Goal: Information Seeking & Learning: Learn about a topic

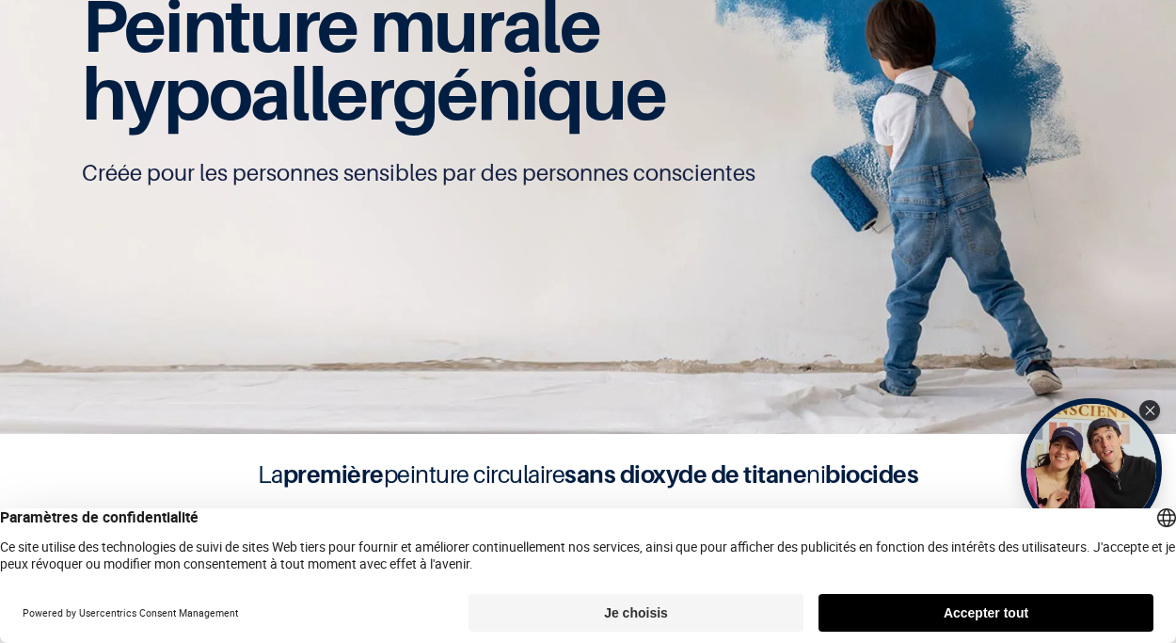
scroll to position [1, 0]
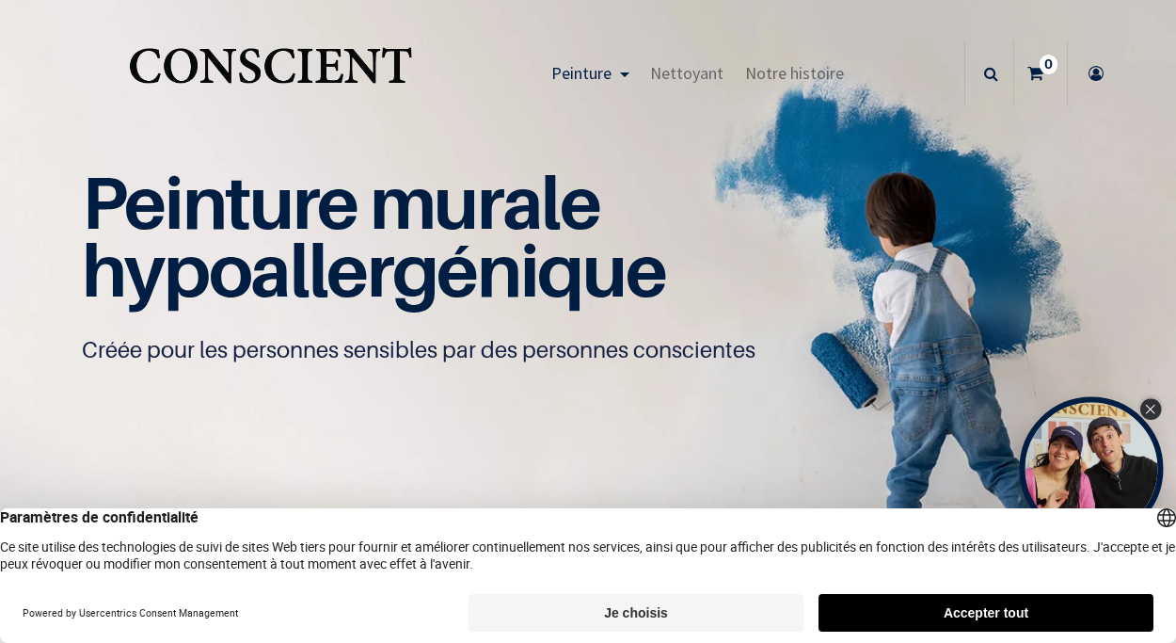
click at [1149, 409] on icon "Close Tolstoy widget" at bounding box center [1150, 409] width 10 height 9
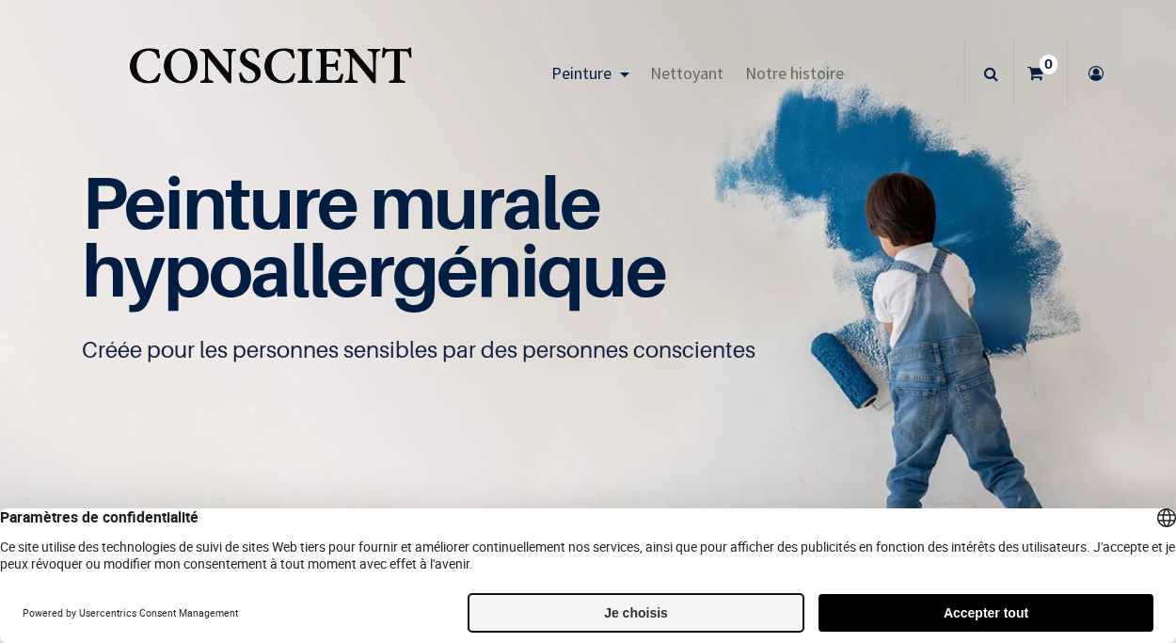
click at [651, 613] on button "Je choisis" at bounding box center [636, 613] width 335 height 38
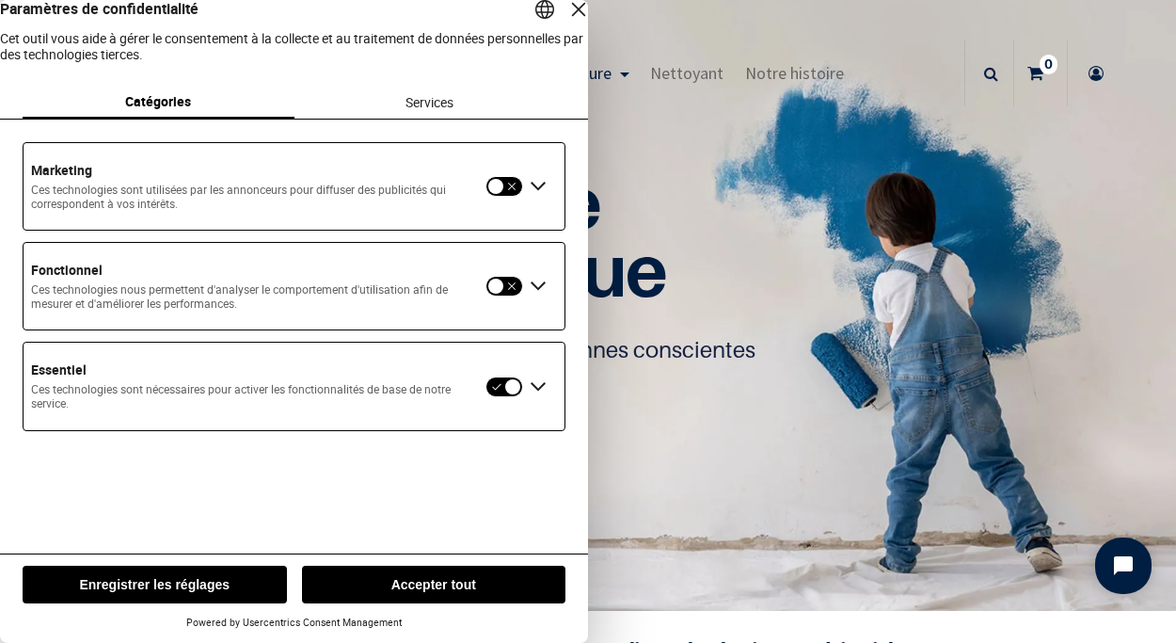
click at [179, 586] on button "Enregistrer les réglages" at bounding box center [155, 585] width 264 height 38
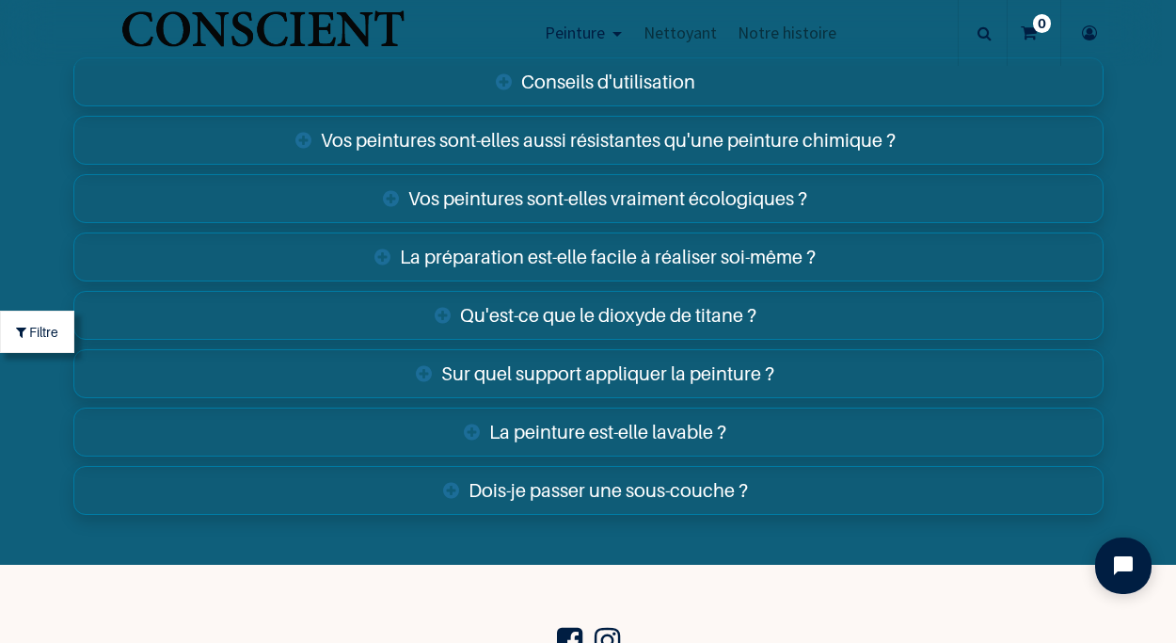
scroll to position [6551, 0]
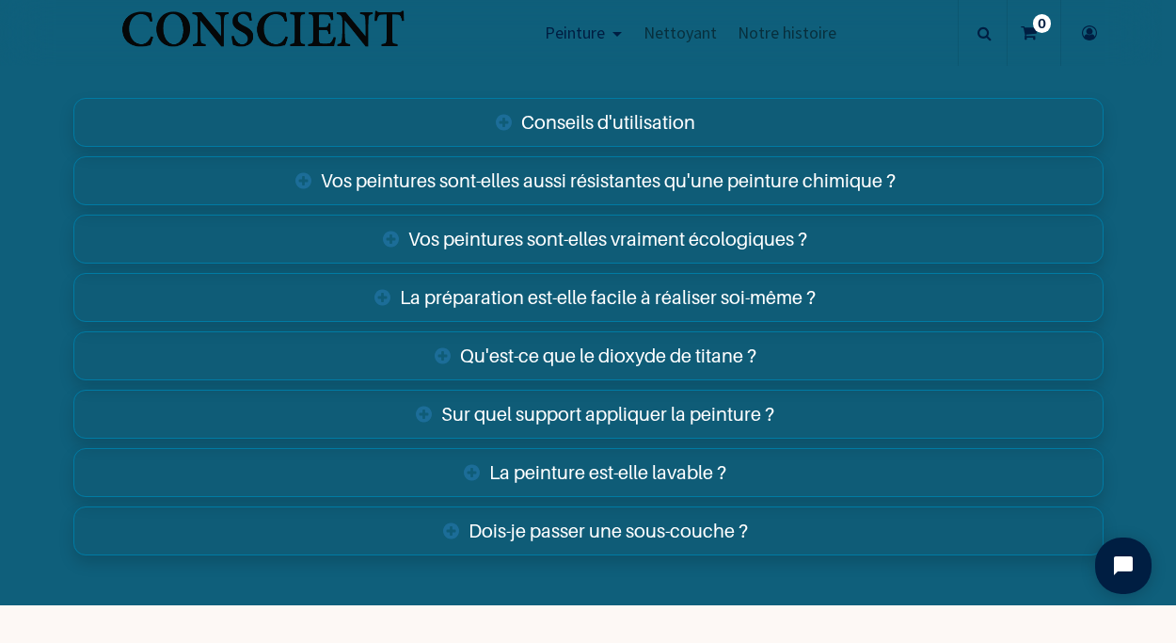
click at [623, 181] on link "Vos peintures sont-elles aussi résistantes qu'une peinture chimique ?" at bounding box center [588, 180] width 1031 height 49
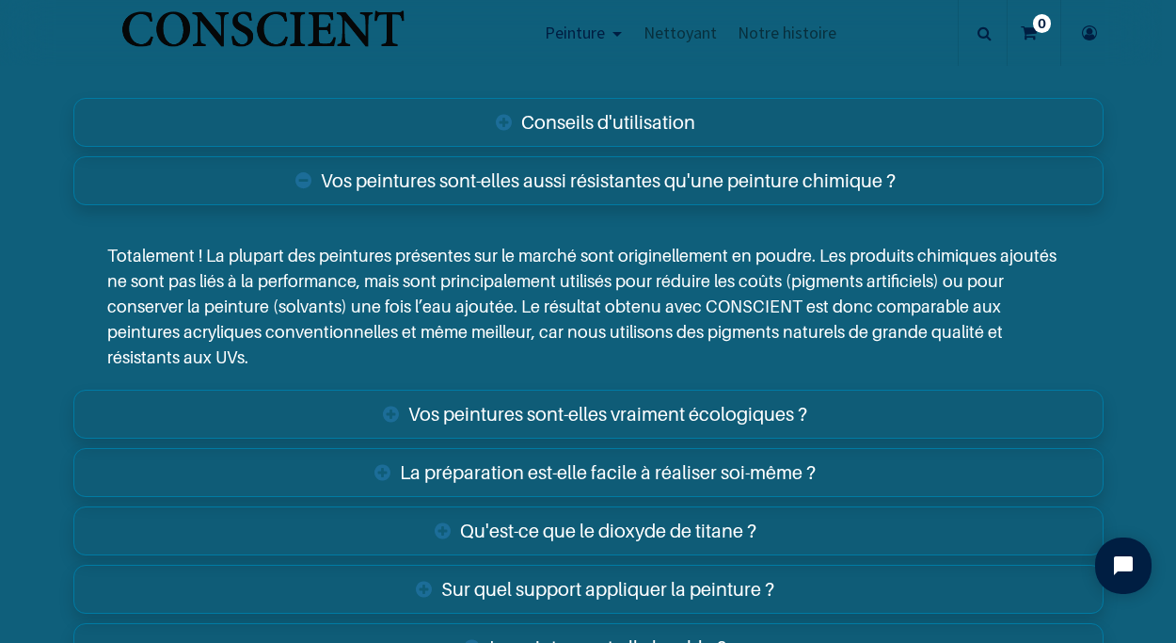
click at [623, 181] on link "Vos peintures sont-elles aussi résistantes qu'une peinture chimique ?" at bounding box center [588, 180] width 1031 height 49
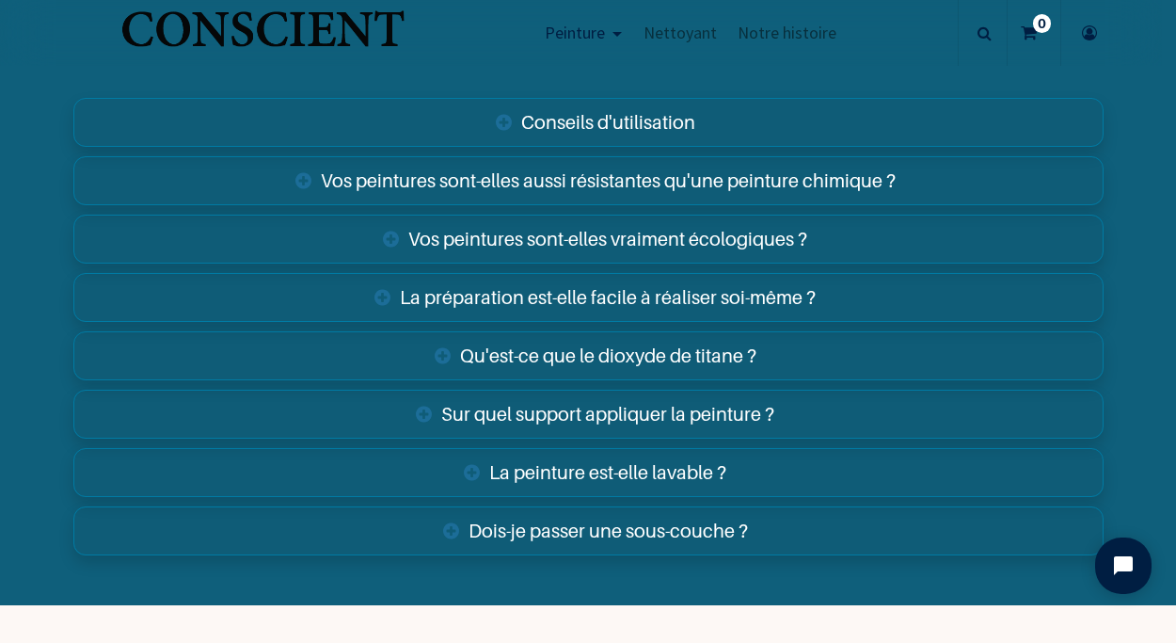
click at [613, 237] on link "Vos peintures sont-elles vraiment écologiques ?" at bounding box center [588, 239] width 1031 height 49
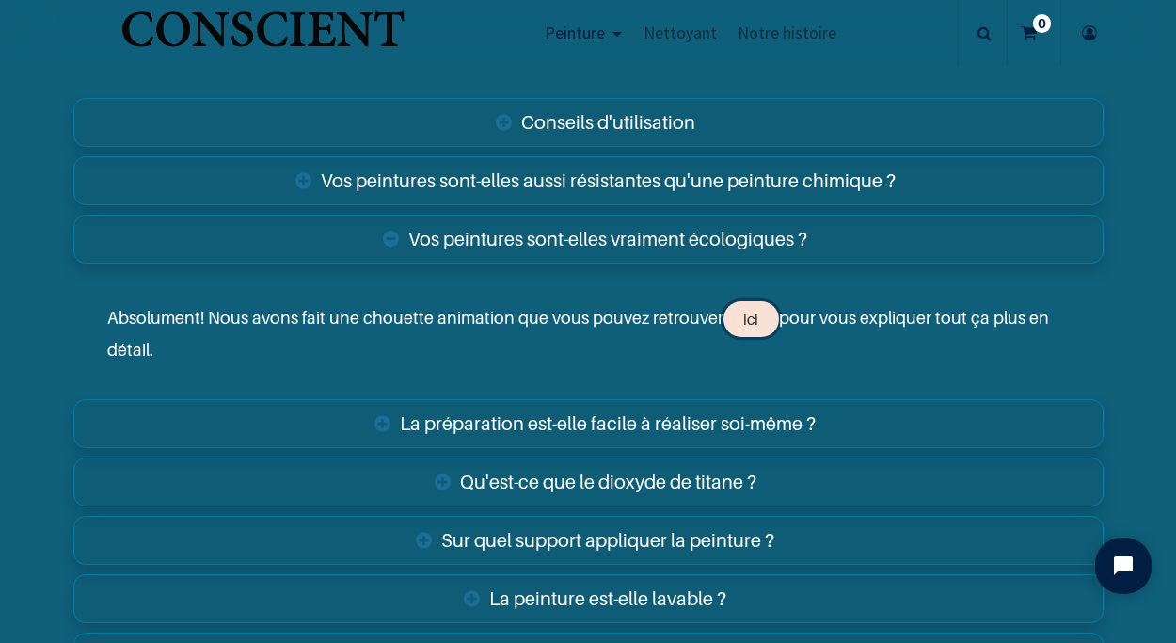
click at [740, 307] on link "ici" at bounding box center [752, 319] width 56 height 36
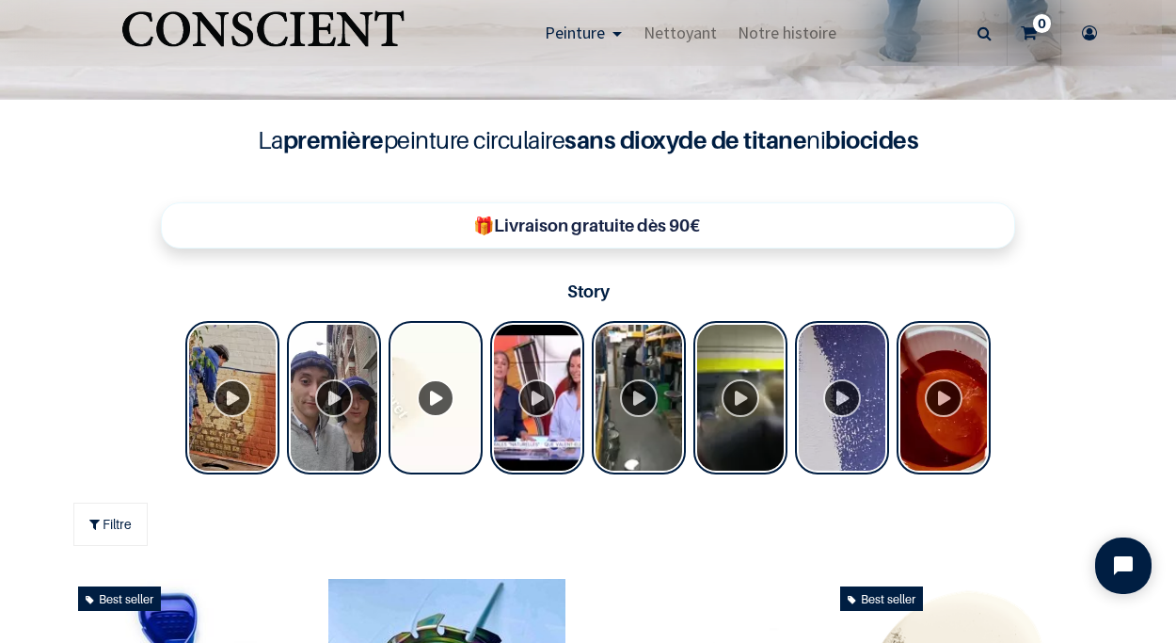
scroll to position [536, 0]
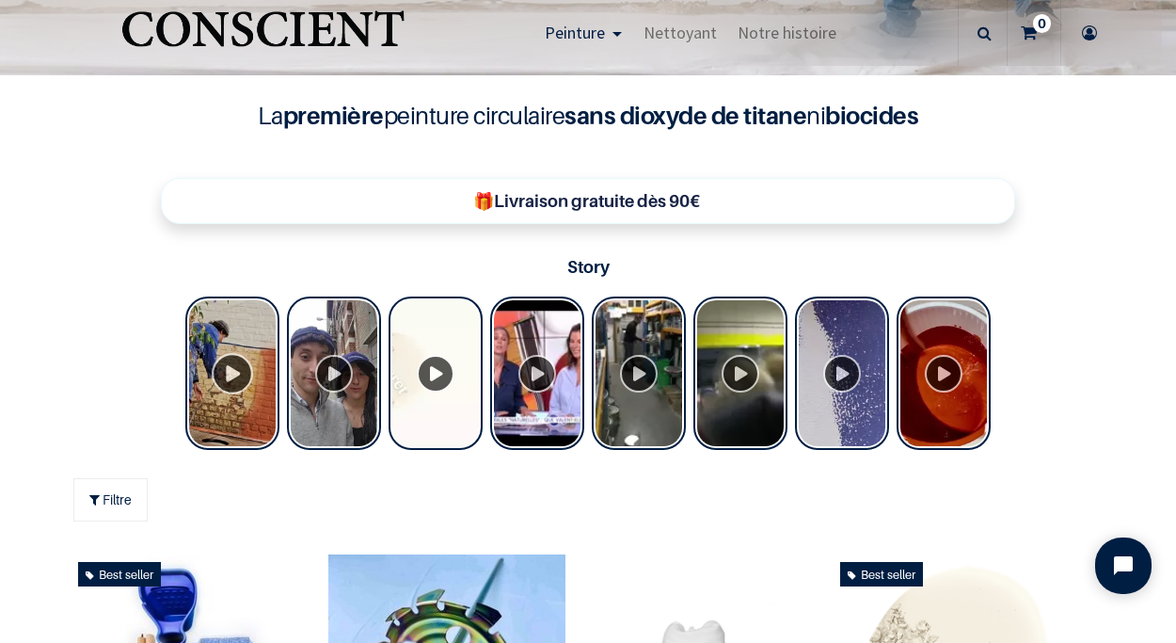
click at [234, 374] on div "Tolstoy Stories" at bounding box center [232, 372] width 94 height 153
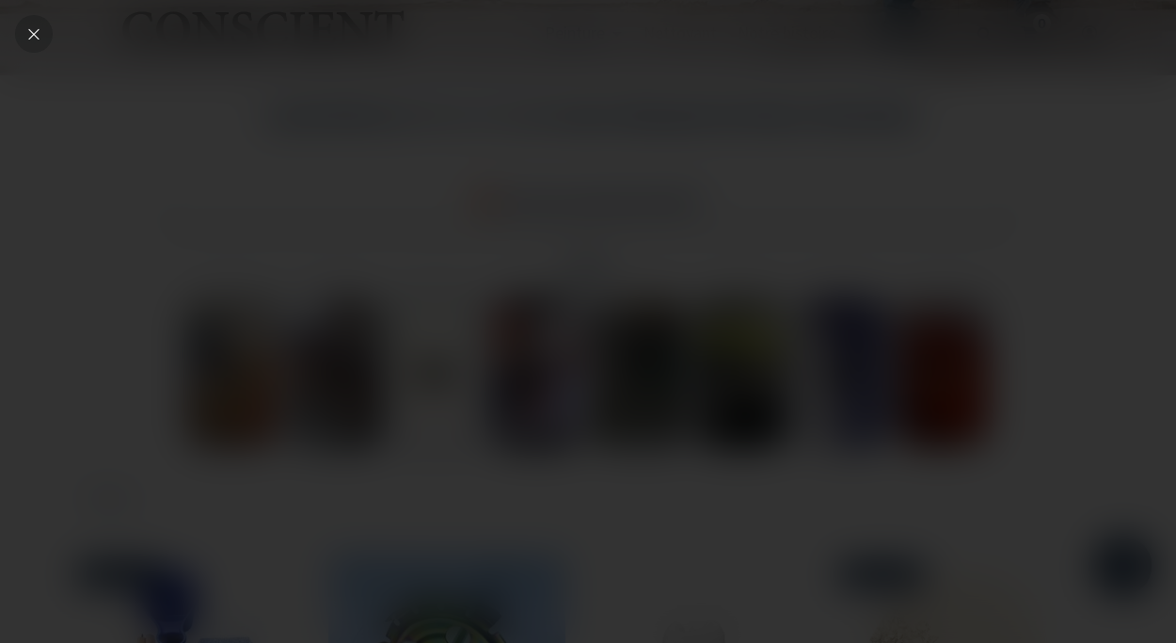
click at [32, 31] on icon "Close" at bounding box center [33, 33] width 17 height 17
